Goal: Task Accomplishment & Management: Manage account settings

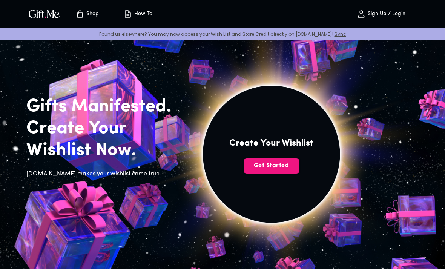
click at [270, 172] on button "Get Started" at bounding box center [272, 166] width 56 height 15
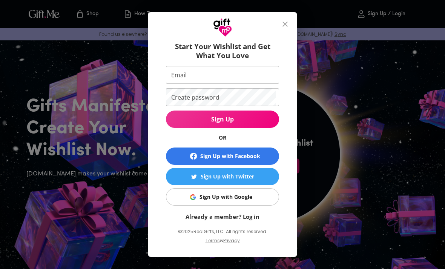
scroll to position [13, 0]
click at [187, 199] on span "Sign Up with Google" at bounding box center [221, 197] width 104 height 8
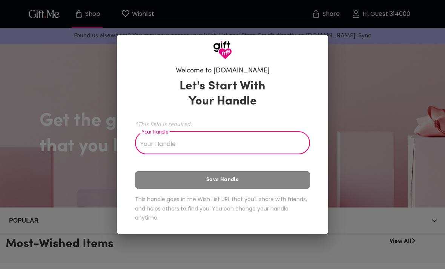
click at [149, 138] on input "Your Handle" at bounding box center [218, 143] width 167 height 21
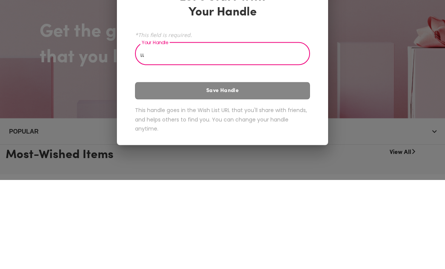
type input "เ"
click at [148, 89] on div "Let's Start With Your Handle *This field is required. Your Handle ดดกกก Your Ha…" at bounding box center [222, 151] width 175 height 153
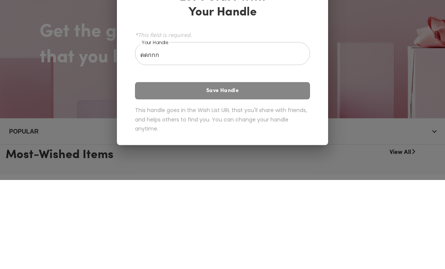
scroll to position [89, 0]
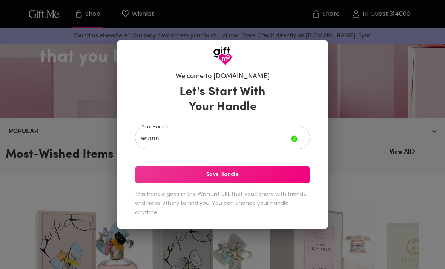
click at [159, 176] on span "Save Handle" at bounding box center [222, 175] width 175 height 8
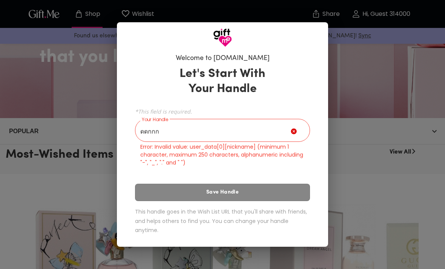
click at [61, 117] on div "Welcome to Gift.me Let's Start With Your Handle *This field is required. Your H…" at bounding box center [222, 134] width 445 height 269
click at [163, 129] on input "ดดกกก" at bounding box center [213, 131] width 156 height 21
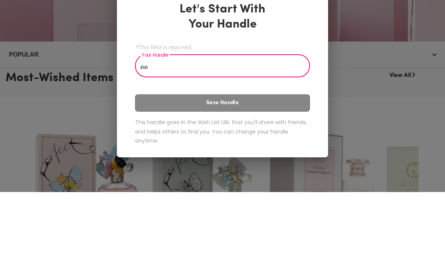
type input "ด"
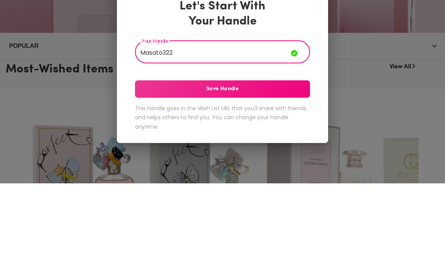
type input "Masato322"
click at [147, 171] on span "Save Handle" at bounding box center [222, 175] width 175 height 8
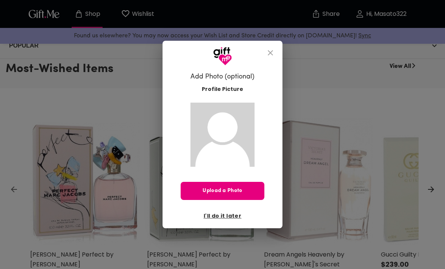
click at [275, 60] on button "close" at bounding box center [271, 53] width 18 height 18
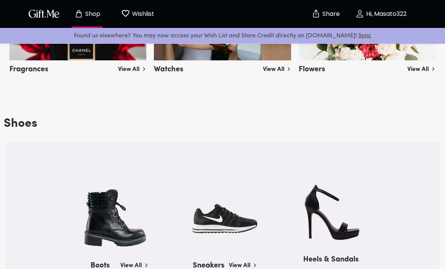
scroll to position [760, 0]
